Goal: Task Accomplishment & Management: Manage account settings

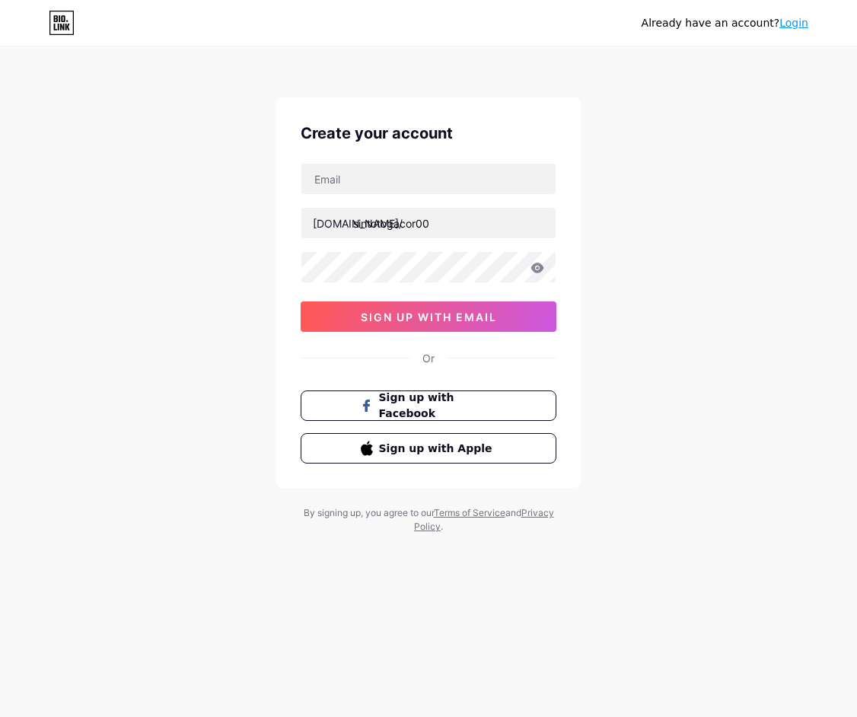
click at [462, 200] on div "[DOMAIN_NAME]/ sintotogacor00 03AFcWeA53nTO0g46h7_08tf00116bMGPPtJlp_aEJToX7fXG…" at bounding box center [428, 247] width 256 height 169
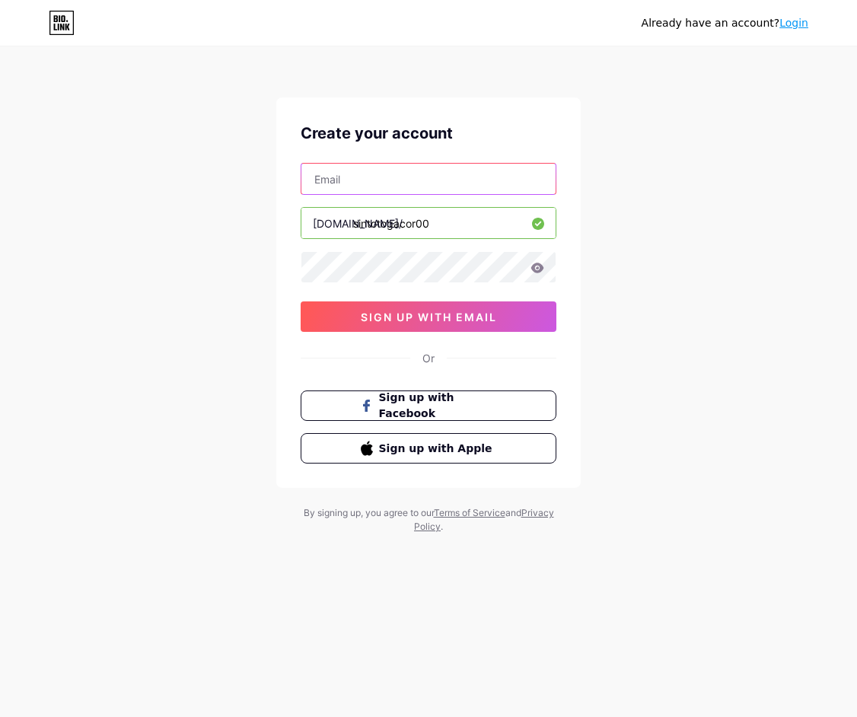
click at [454, 186] on input "text" at bounding box center [428, 179] width 254 height 30
paste input "[EMAIL_ADDRESS][DOMAIN_NAME]"
type input "[EMAIL_ADDRESS][DOMAIN_NAME]"
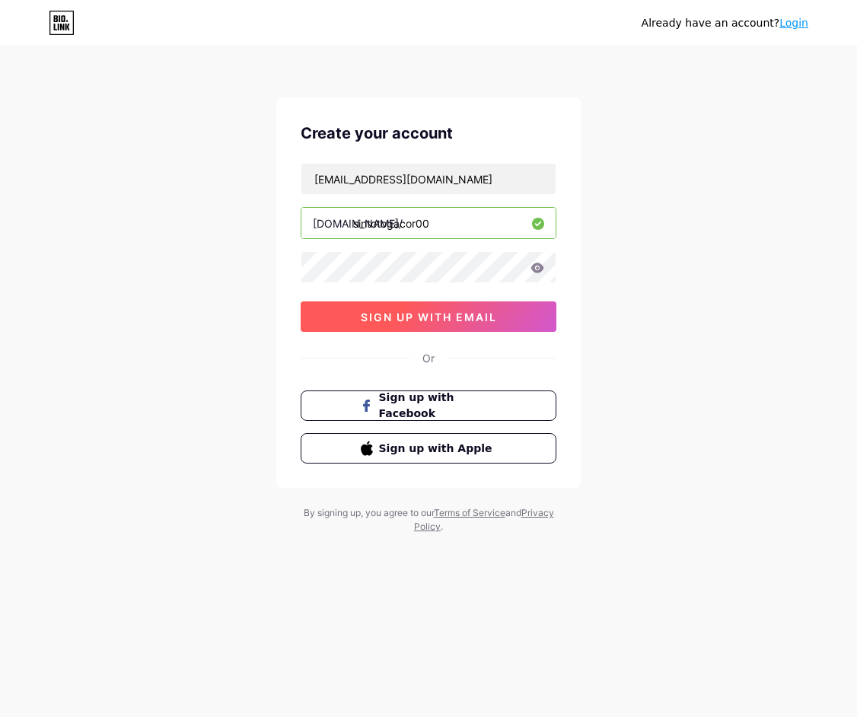
click at [454, 310] on span "sign up with email" at bounding box center [429, 316] width 136 height 13
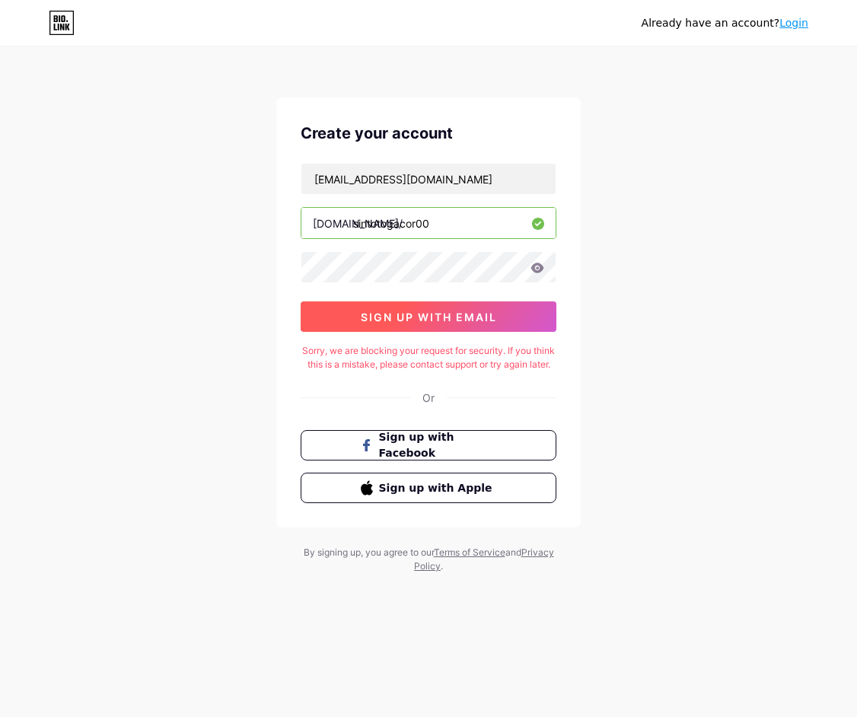
click at [501, 309] on button "sign up with email" at bounding box center [428, 316] width 256 height 30
click at [792, 27] on link "Login" at bounding box center [793, 23] width 29 height 12
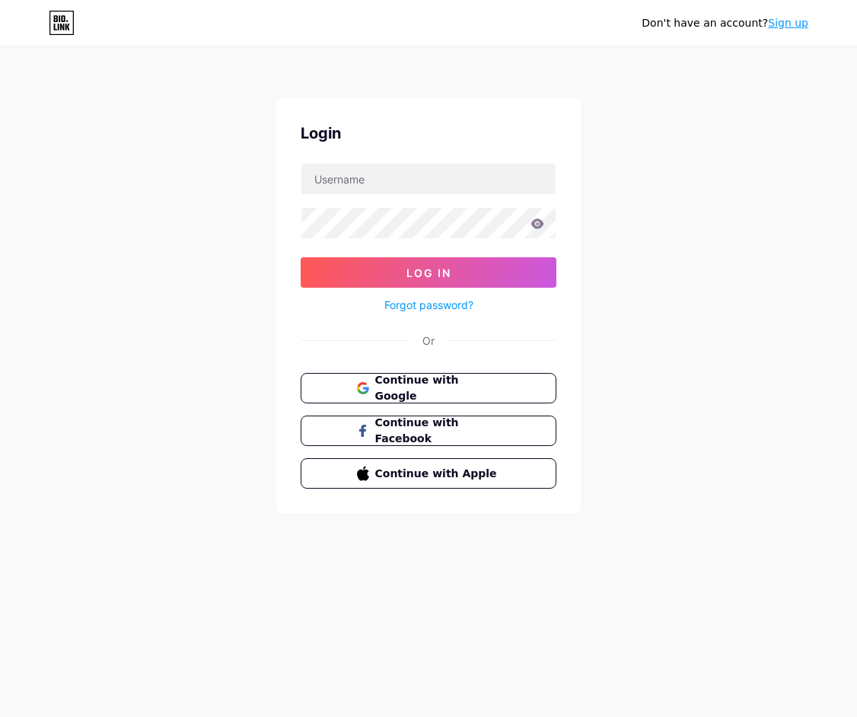
click at [786, 20] on link "Sign up" at bounding box center [788, 23] width 40 height 12
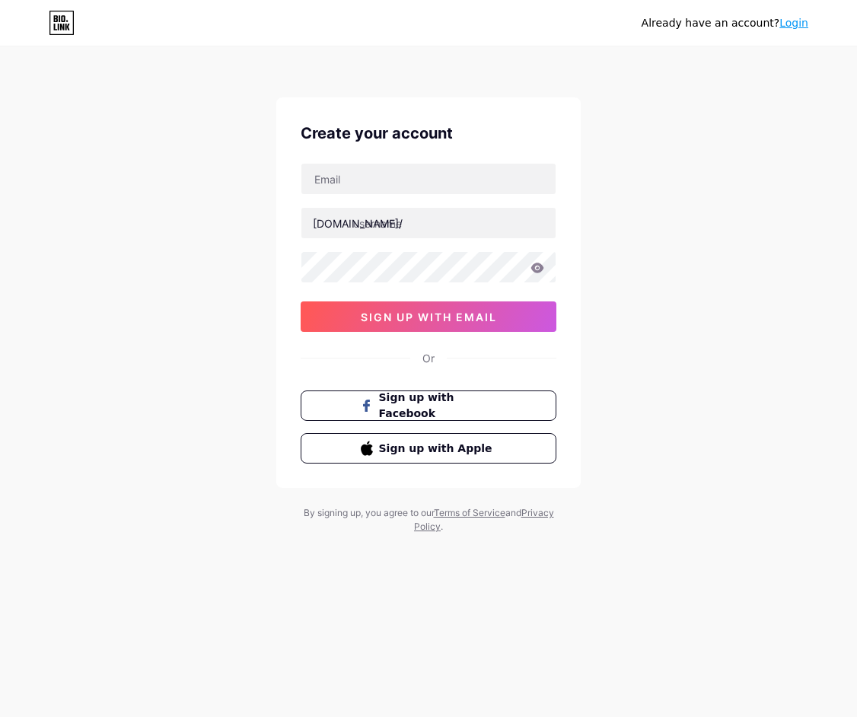
click at [777, 20] on div "Already have an account? Login" at bounding box center [724, 23] width 167 height 16
click at [788, 31] on div "Already have an account? Login" at bounding box center [724, 23] width 167 height 24
click at [790, 31] on div "Already have an account? Login" at bounding box center [724, 23] width 167 height 24
click at [792, 24] on link "Login" at bounding box center [793, 23] width 29 height 12
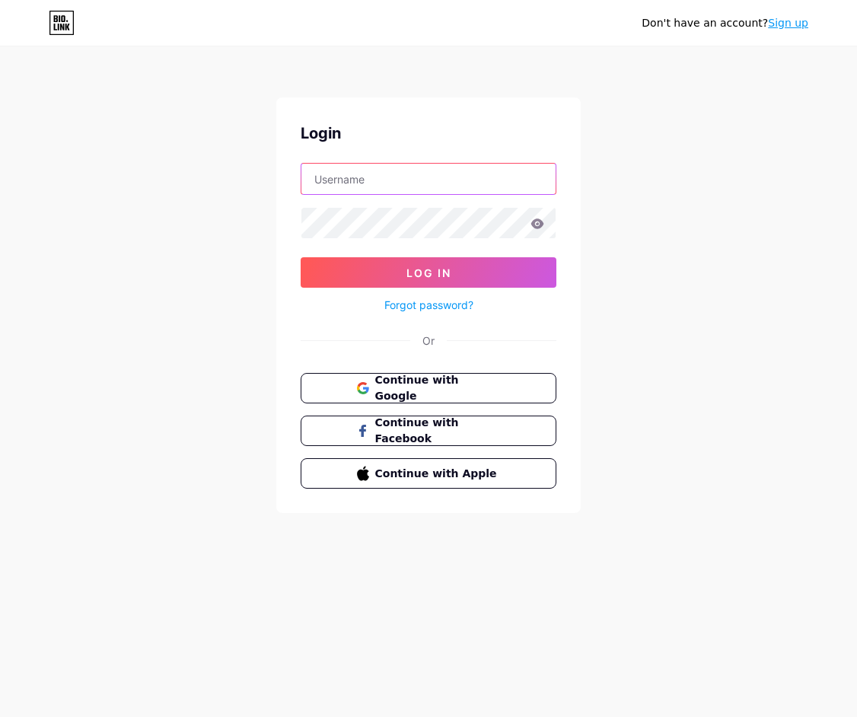
click at [372, 193] on input "text" at bounding box center [428, 179] width 254 height 30
type input "[EMAIL_ADDRESS][DOMAIN_NAME]"
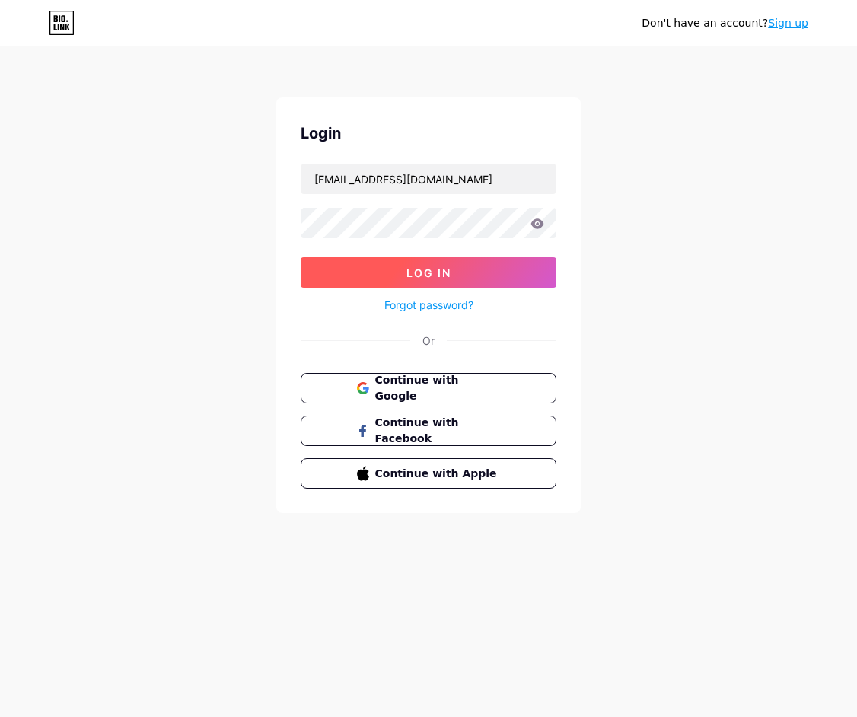
click at [428, 258] on button "Log In" at bounding box center [428, 272] width 256 height 30
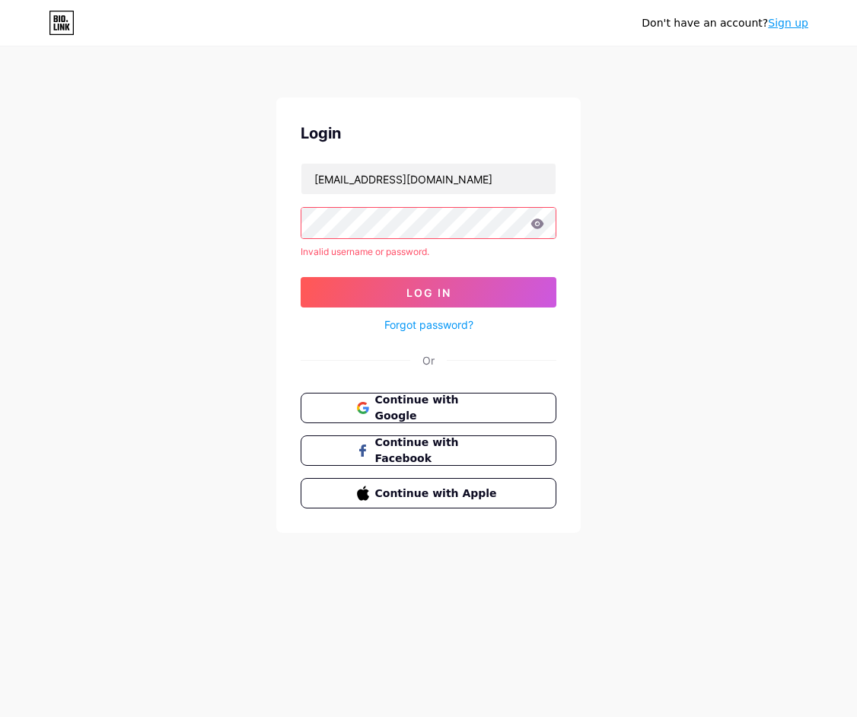
click at [440, 325] on link "Forgot password?" at bounding box center [428, 324] width 89 height 16
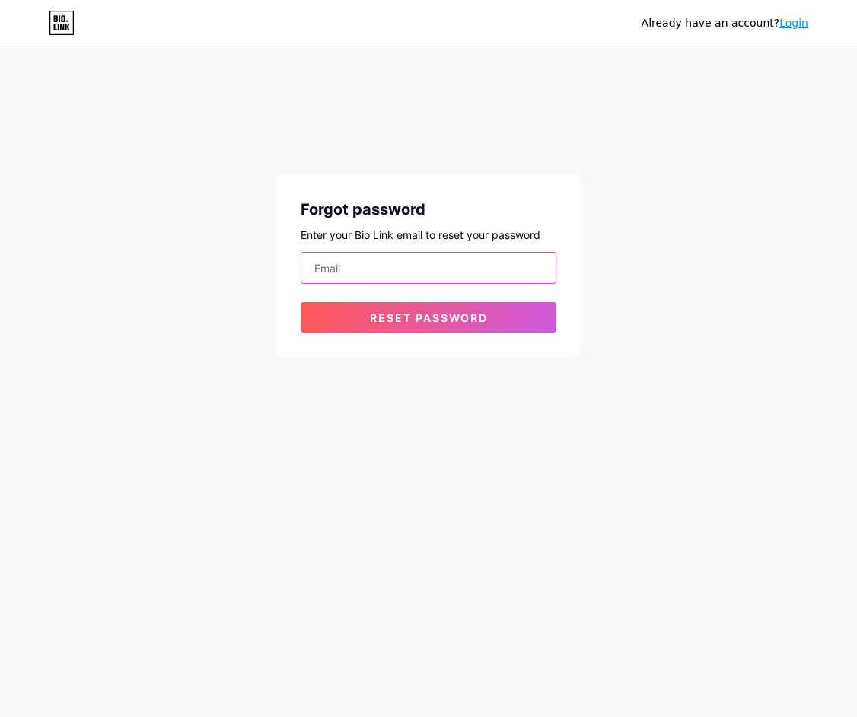
click at [405, 272] on input "email" at bounding box center [428, 268] width 254 height 30
type input "[EMAIL_ADDRESS][DOMAIN_NAME]"
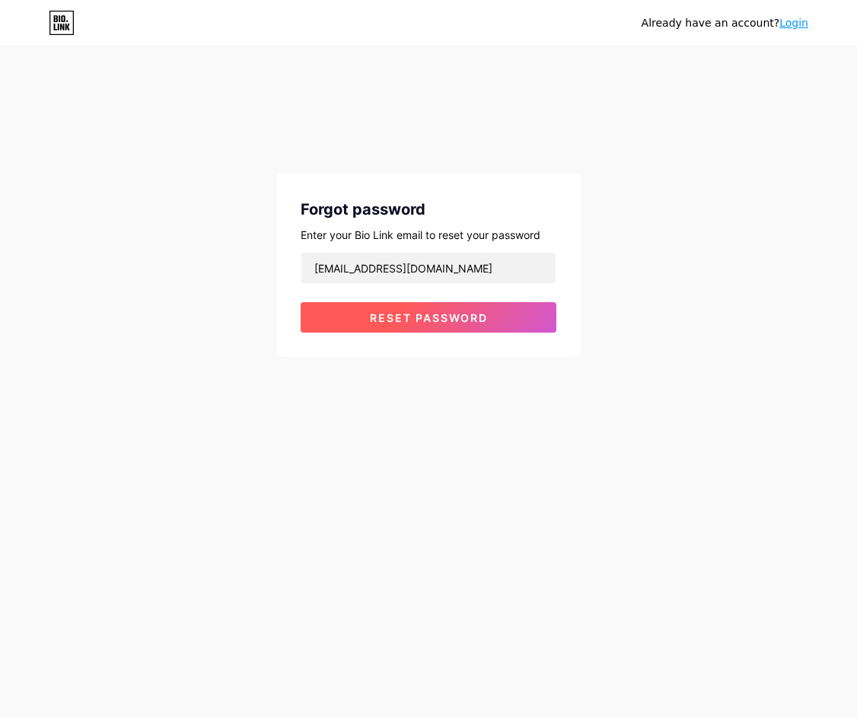
click at [463, 309] on button "Reset password" at bounding box center [428, 317] width 256 height 30
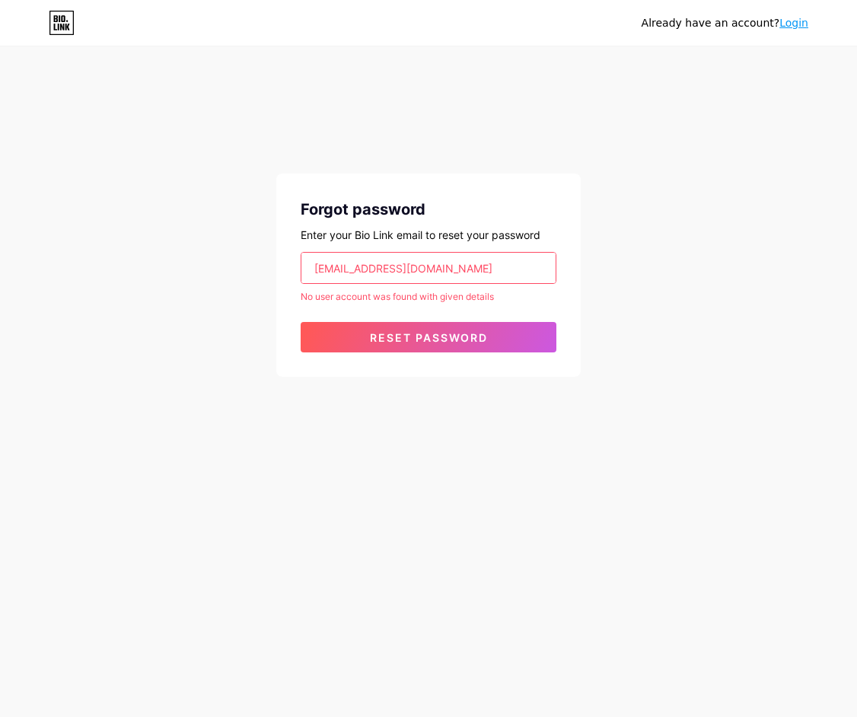
click at [461, 319] on form "[EMAIL_ADDRESS][DOMAIN_NAME] No user account was found with given details Reset…" at bounding box center [428, 302] width 256 height 100
click at [466, 323] on button "Reset password" at bounding box center [428, 337] width 256 height 30
click at [794, 17] on link "Login" at bounding box center [793, 23] width 29 height 12
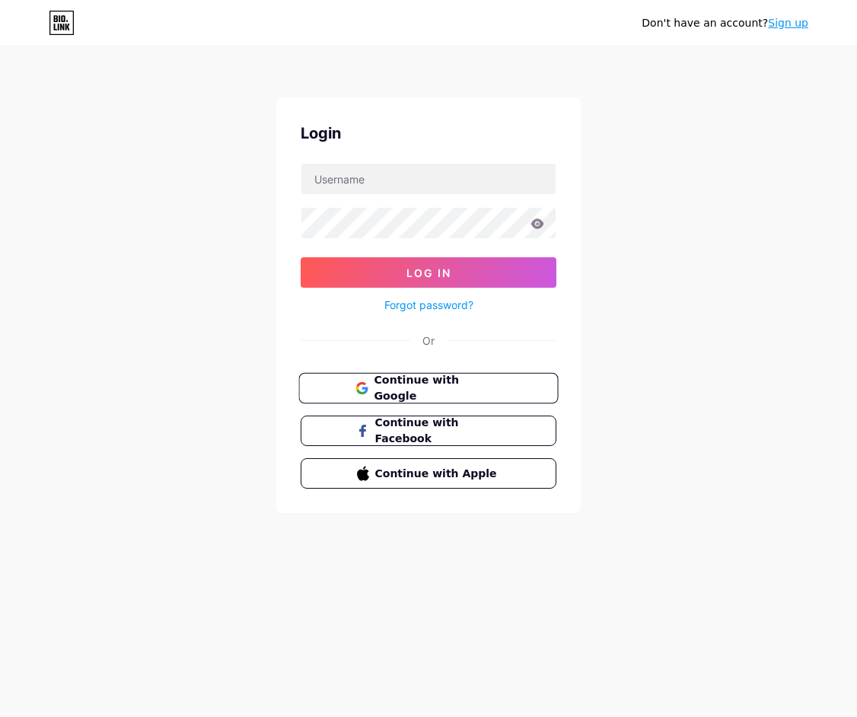
click at [412, 382] on span "Continue with Google" at bounding box center [437, 388] width 127 height 33
